Goal: Task Accomplishment & Management: Manage account settings

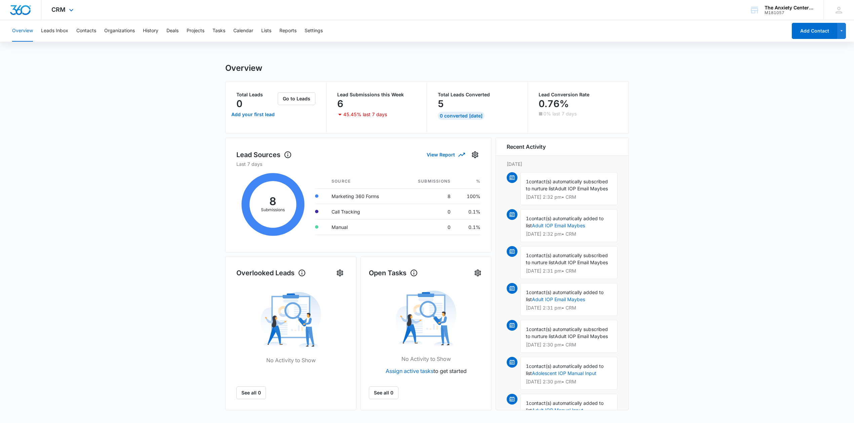
click at [65, 9] on div "CRM Apps Reputation Websites Forms CRM Email Social Payments POS Content Ads In…" at bounding box center [63, 10] width 44 height 20
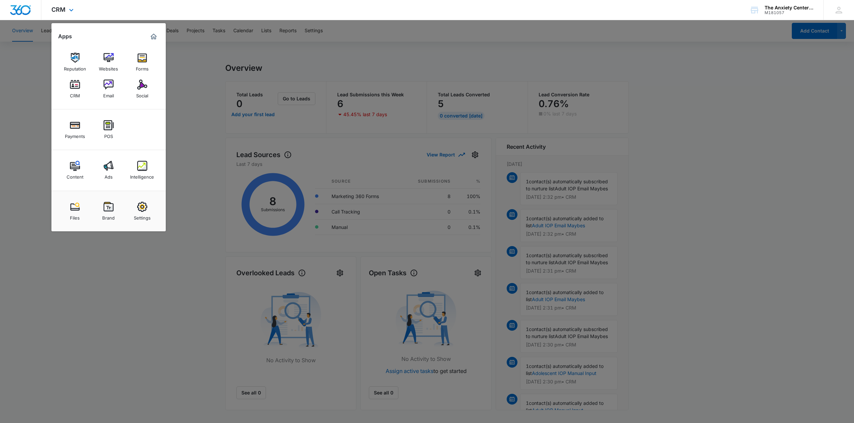
click at [58, 81] on div "Reputation Websites Forms CRM Email Social" at bounding box center [108, 76] width 114 height 68
click at [73, 93] on div "CRM" at bounding box center [75, 94] width 10 height 9
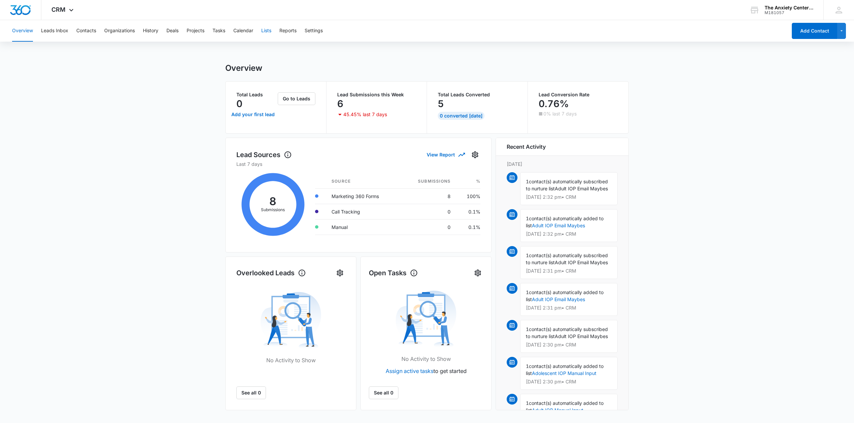
click at [269, 33] on button "Lists" at bounding box center [266, 31] width 10 height 22
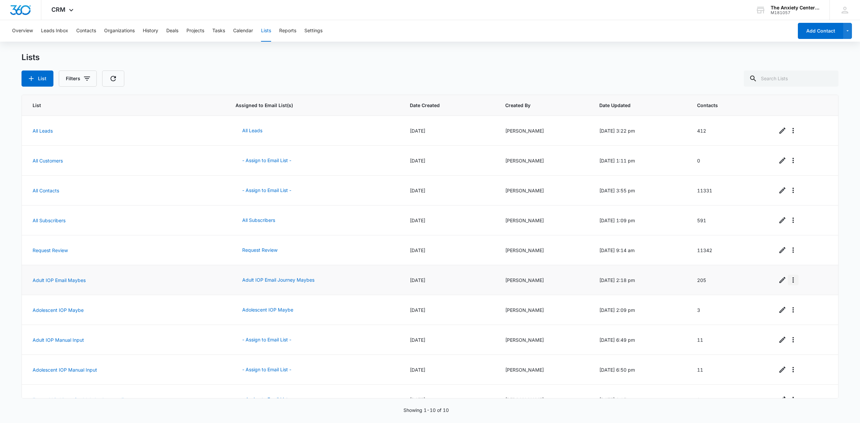
click at [789, 283] on icon "Overflow Menu" at bounding box center [793, 280] width 8 height 8
click at [801, 298] on div "Refresh List" at bounding box center [807, 299] width 30 height 5
click at [791, 280] on icon "Overflow Menu" at bounding box center [793, 280] width 8 height 8
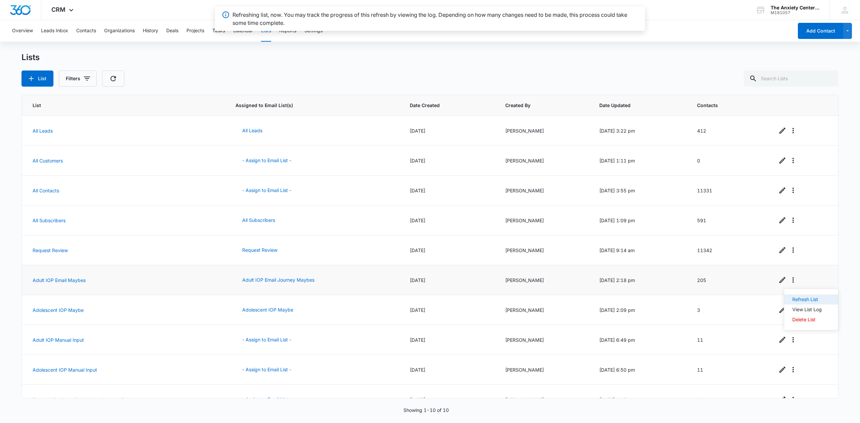
click at [797, 300] on div "Refresh List" at bounding box center [807, 299] width 30 height 5
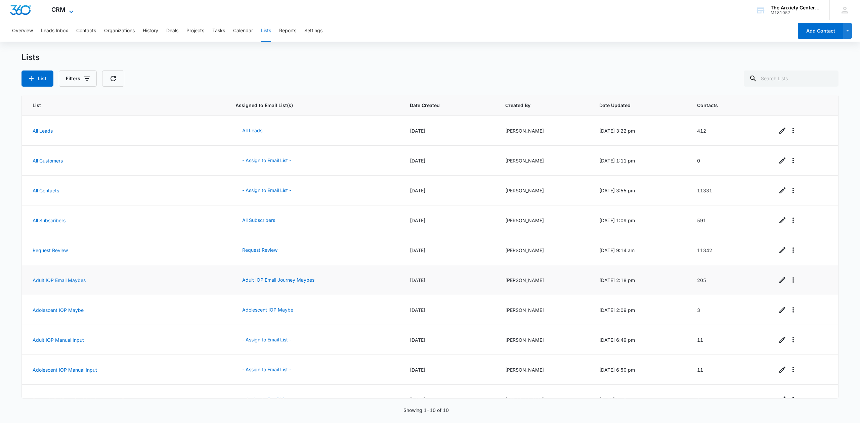
click at [65, 9] on span "CRM" at bounding box center [58, 9] width 14 height 7
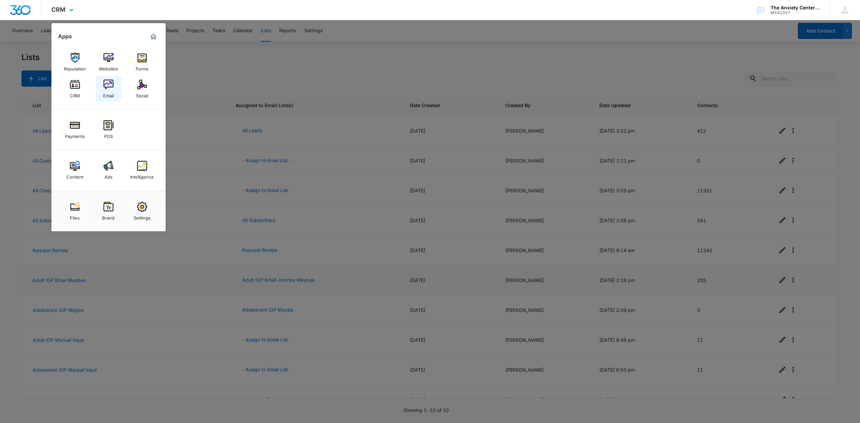
click at [108, 85] on img at bounding box center [108, 85] width 10 height 10
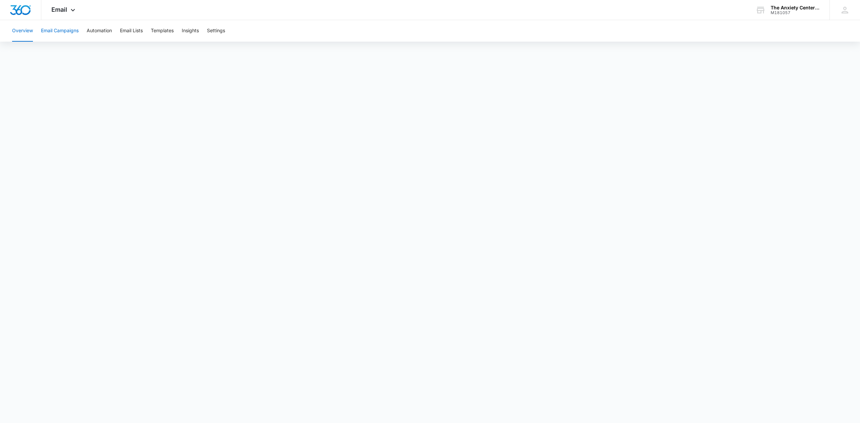
click at [73, 31] on button "Email Campaigns" at bounding box center [60, 31] width 38 height 22
click at [61, 13] on span "Email" at bounding box center [59, 9] width 16 height 7
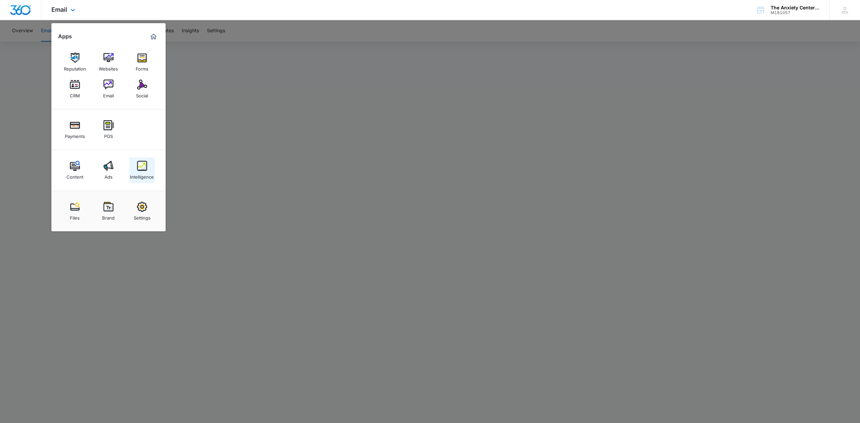
click at [141, 168] on img at bounding box center [142, 166] width 10 height 10
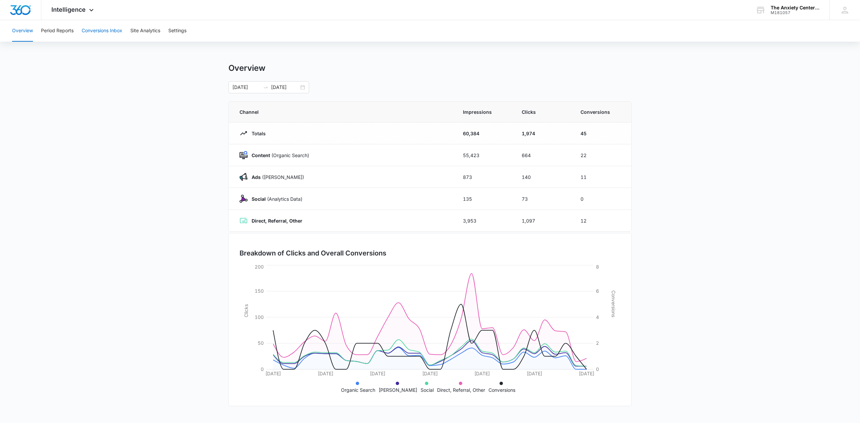
click at [109, 33] on button "Conversions Inbox" at bounding box center [102, 31] width 41 height 22
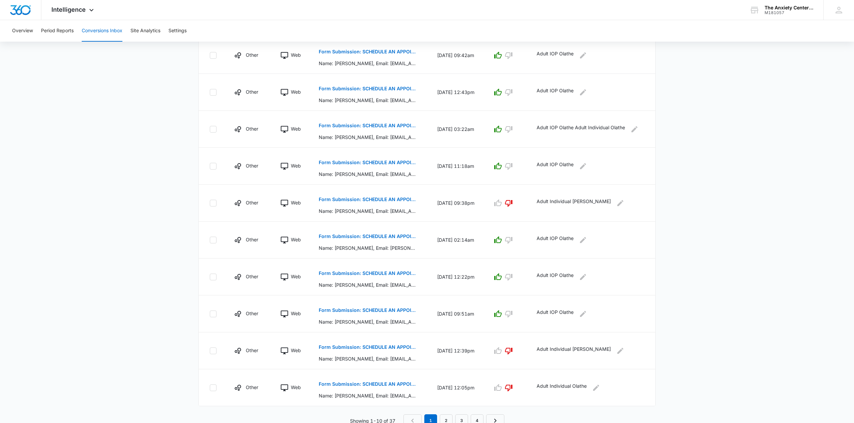
scroll to position [180, 0]
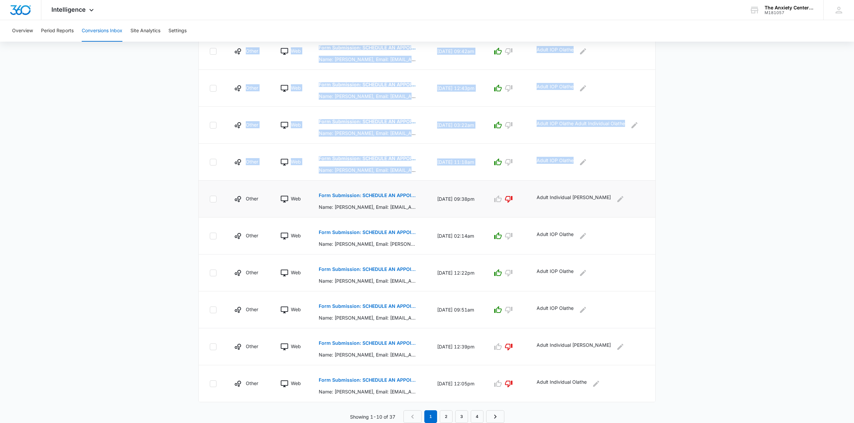
drag, startPoint x: 626, startPoint y: 384, endPoint x: 207, endPoint y: 202, distance: 456.0
click at [207, 202] on tbody "Other Web Form Submission: SCHEDULE AN APPOINTMENT Name: [PERSON_NAME], Email: …" at bounding box center [427, 218] width 456 height 370
copy table "Channel Type Details Date & Time Quality Comments Other Web Form Submission: SC…"
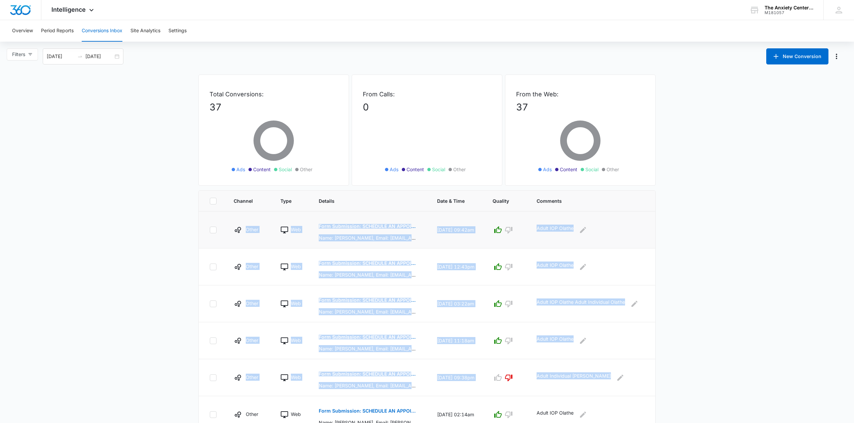
drag, startPoint x: 624, startPoint y: 288, endPoint x: 202, endPoint y: 229, distance: 426.4
click at [202, 229] on tbody "Other Web Form Submission: SCHEDULE AN APPOINTMENT Name: [PERSON_NAME], Email: …" at bounding box center [427, 397] width 456 height 370
copy tbody "Other Web Form Submission: SCHEDULE AN APPOINTMENT Name: [PERSON_NAME], Email: …"
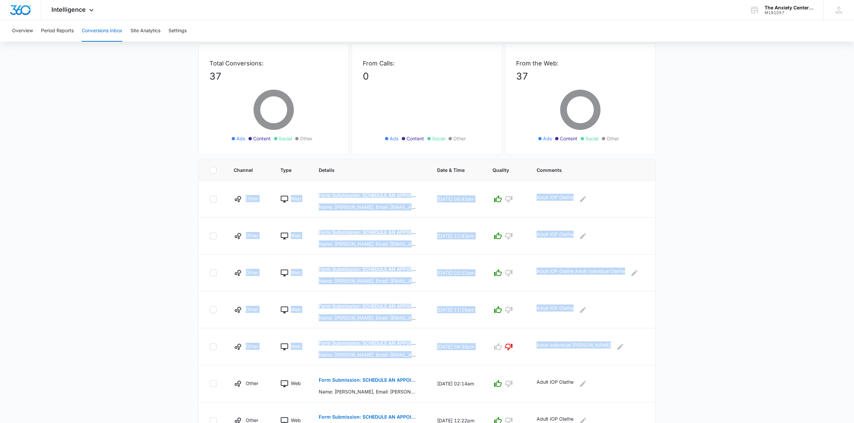
scroll to position [45, 0]
